Goal: Task Accomplishment & Management: Use online tool/utility

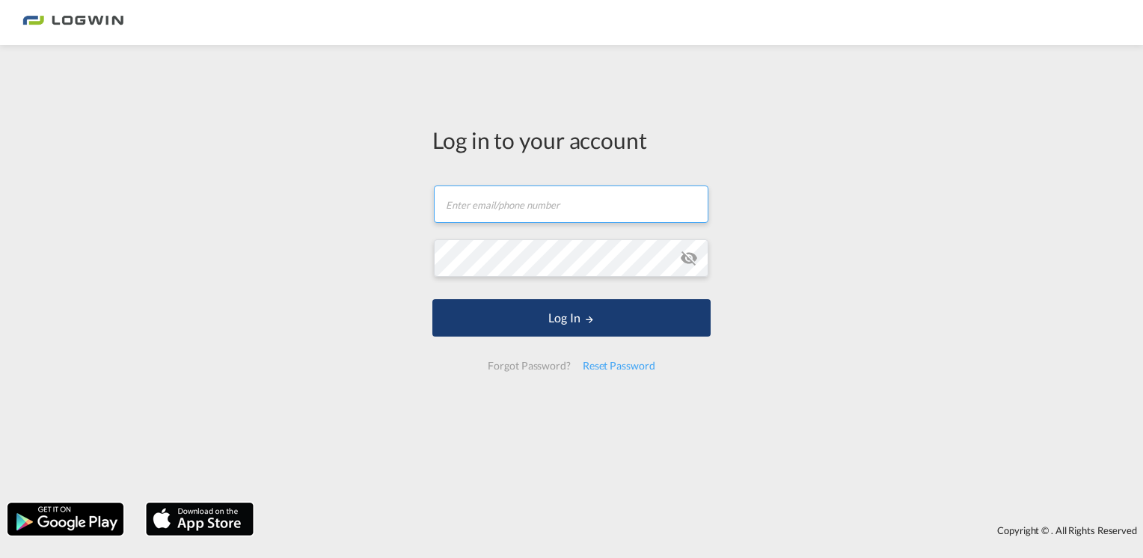
type input "[EMAIL_ADDRESS][DOMAIN_NAME]"
click at [569, 325] on button "Log In" at bounding box center [571, 317] width 278 height 37
